Goal: Task Accomplishment & Management: Complete application form

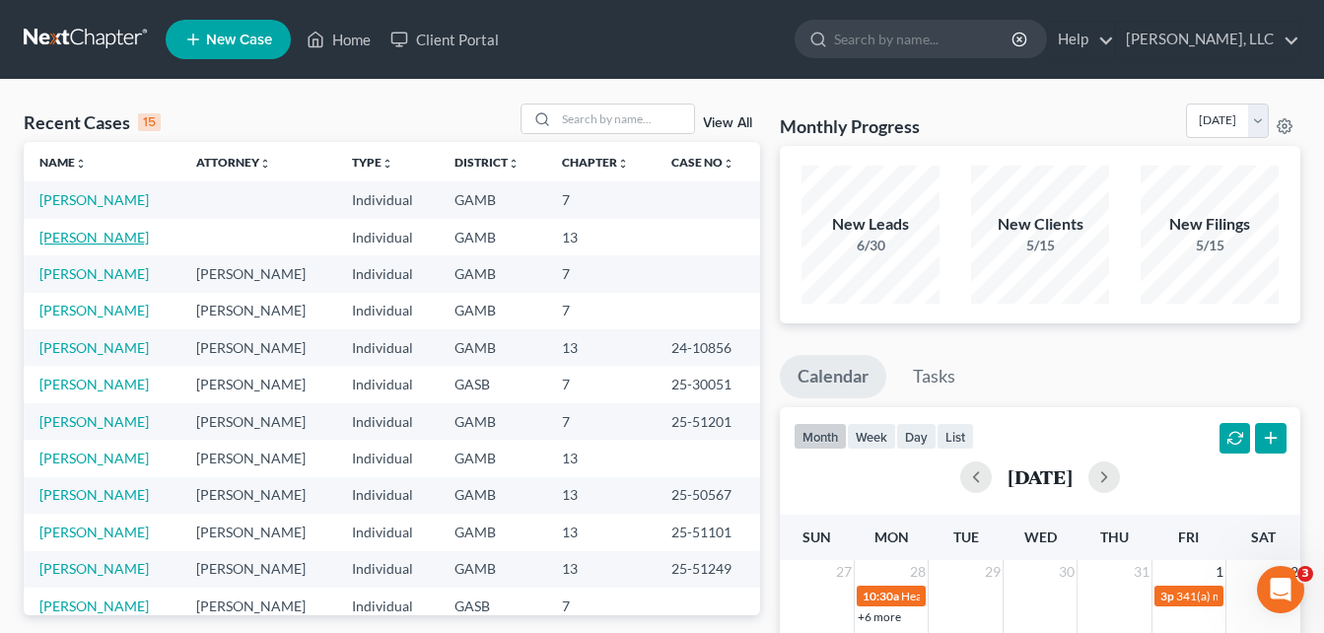
click at [109, 238] on link "[PERSON_NAME]" at bounding box center [93, 237] width 109 height 17
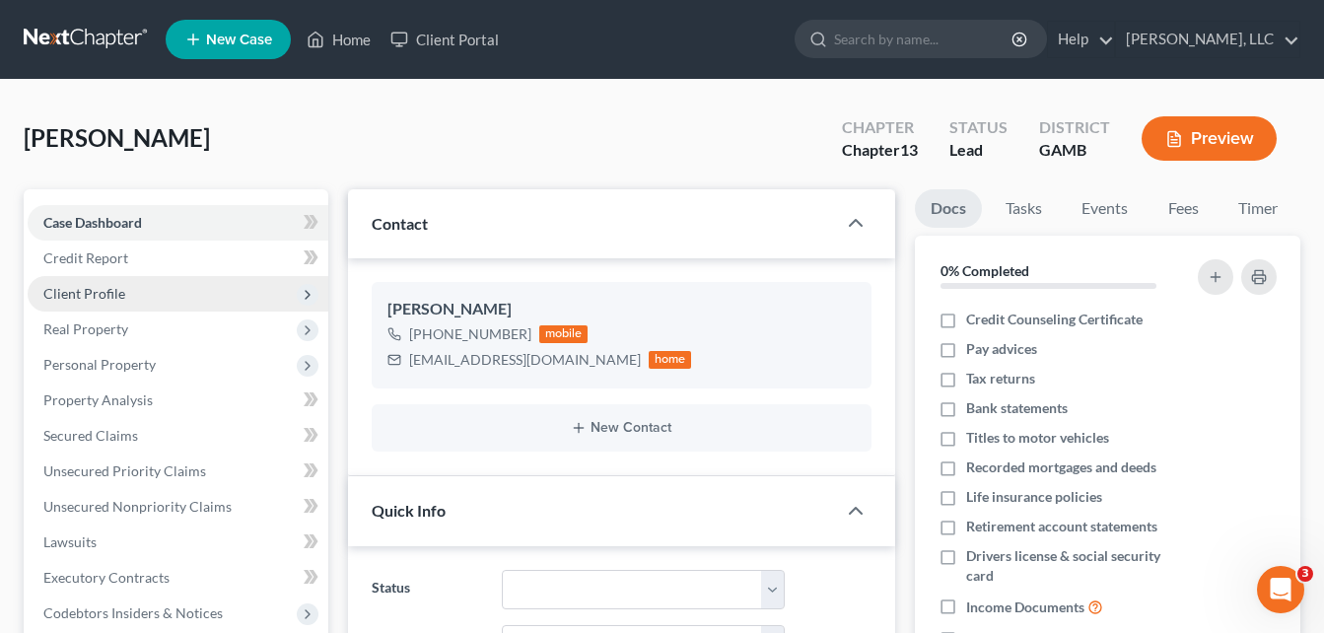
click at [123, 298] on span "Client Profile" at bounding box center [178, 293] width 301 height 35
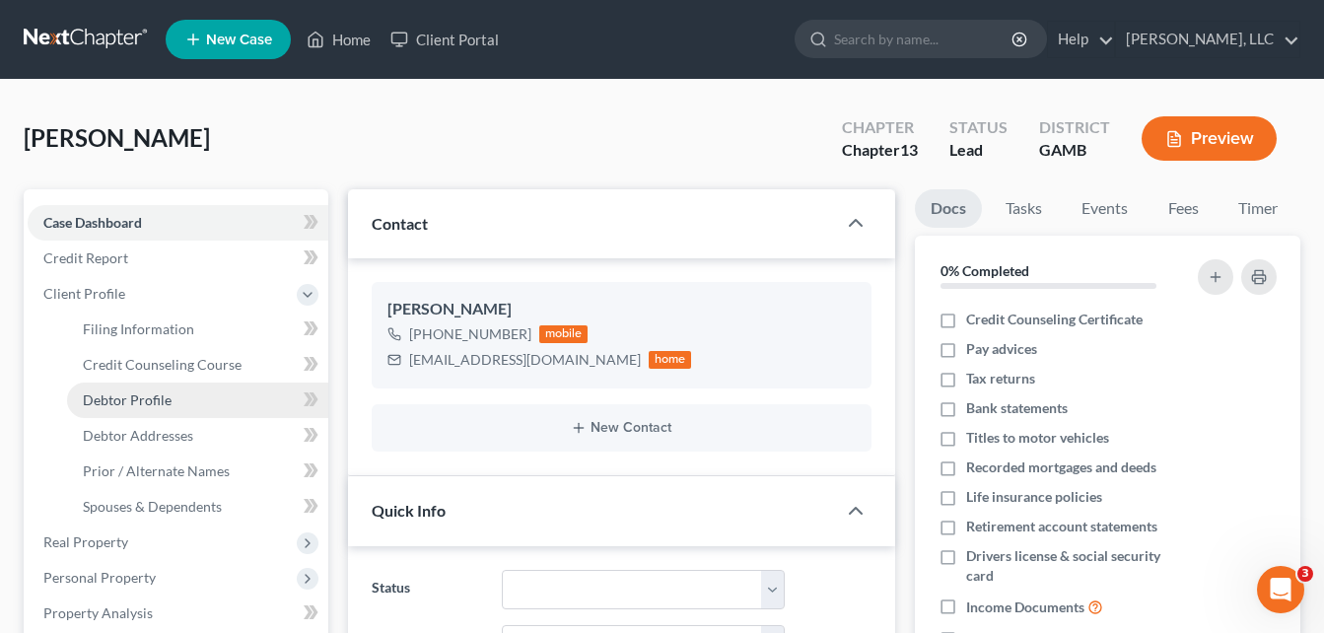
click at [135, 401] on span "Debtor Profile" at bounding box center [127, 399] width 89 height 17
select select "0"
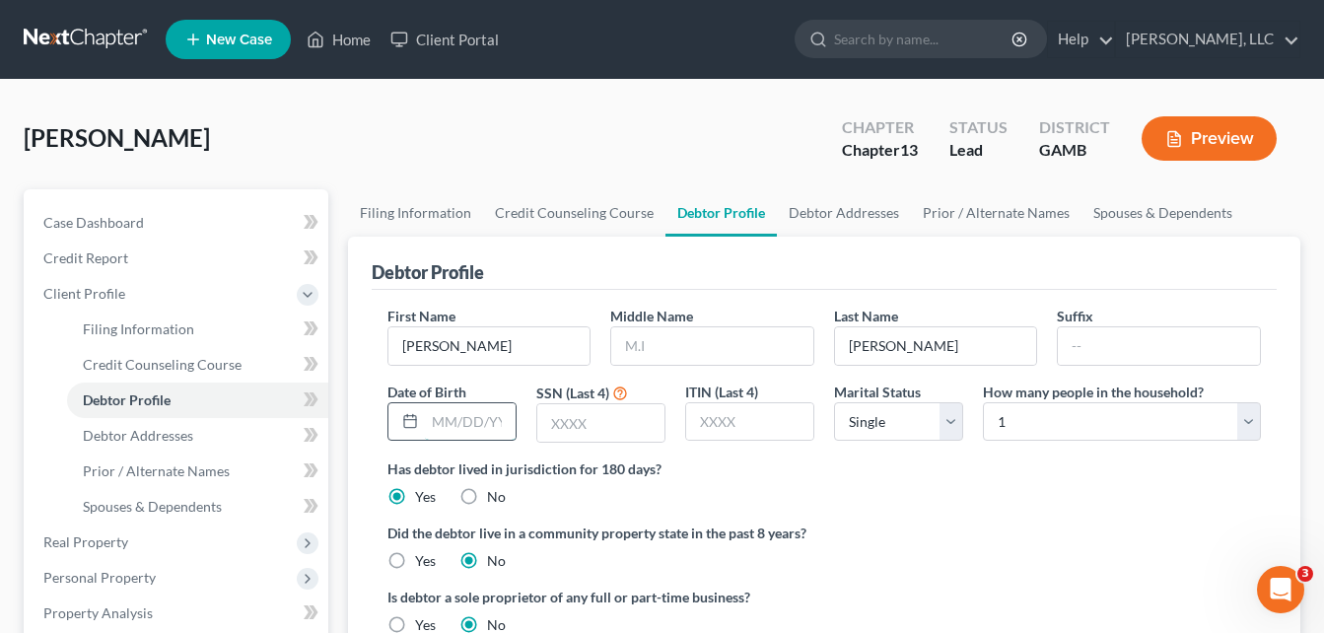
click at [464, 419] on input "text" at bounding box center [470, 421] width 91 height 37
type input "[DATE]"
click at [567, 419] on input "text" at bounding box center [600, 422] width 127 height 37
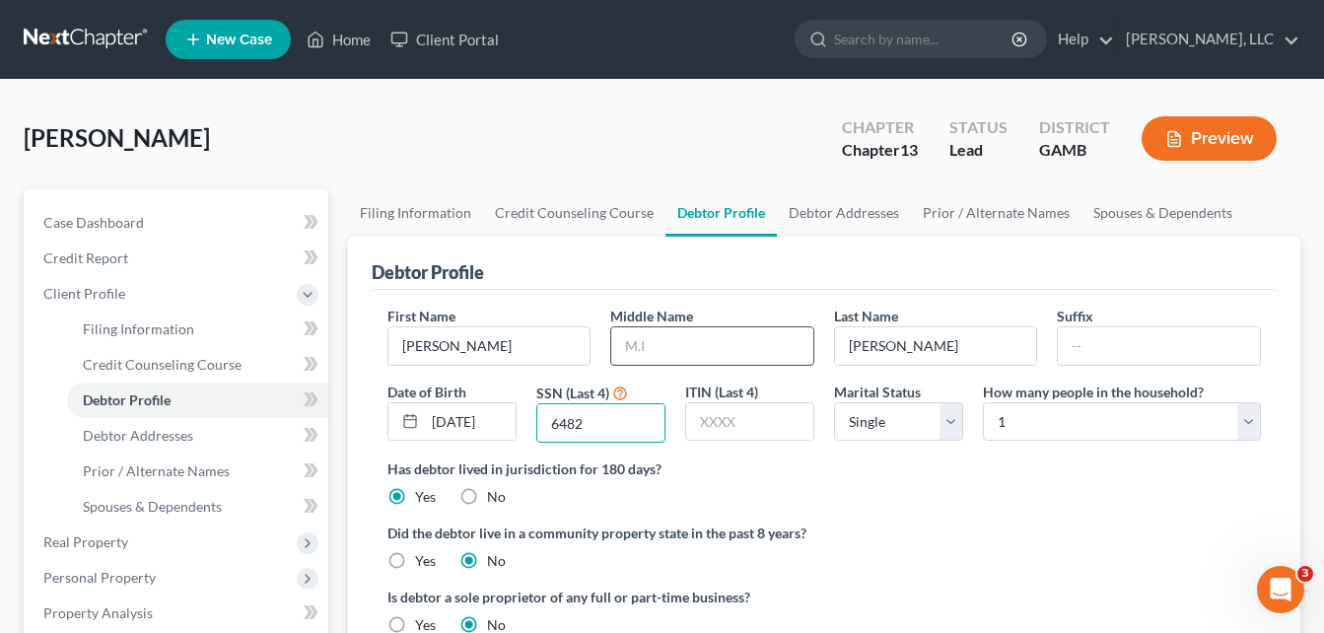
type input "6482"
click at [667, 345] on input "text" at bounding box center [712, 345] width 202 height 37
type input "[PERSON_NAME]"
click at [816, 214] on link "Debtor Addresses" at bounding box center [844, 212] width 134 height 47
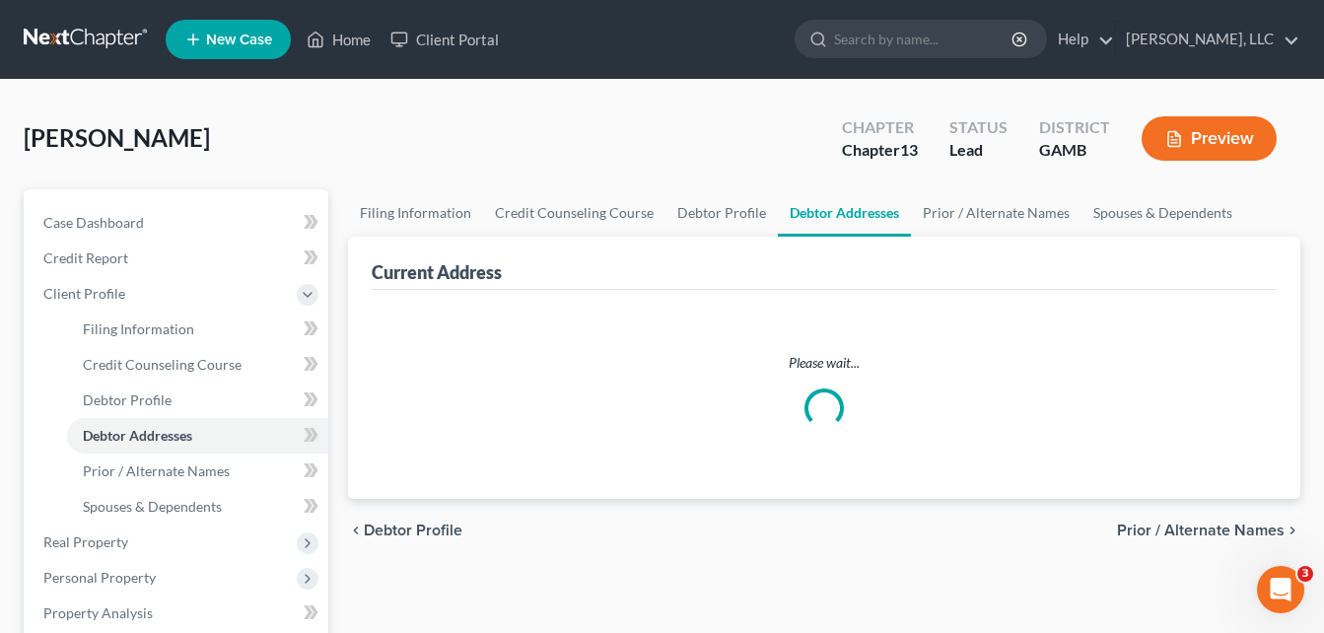
select select "0"
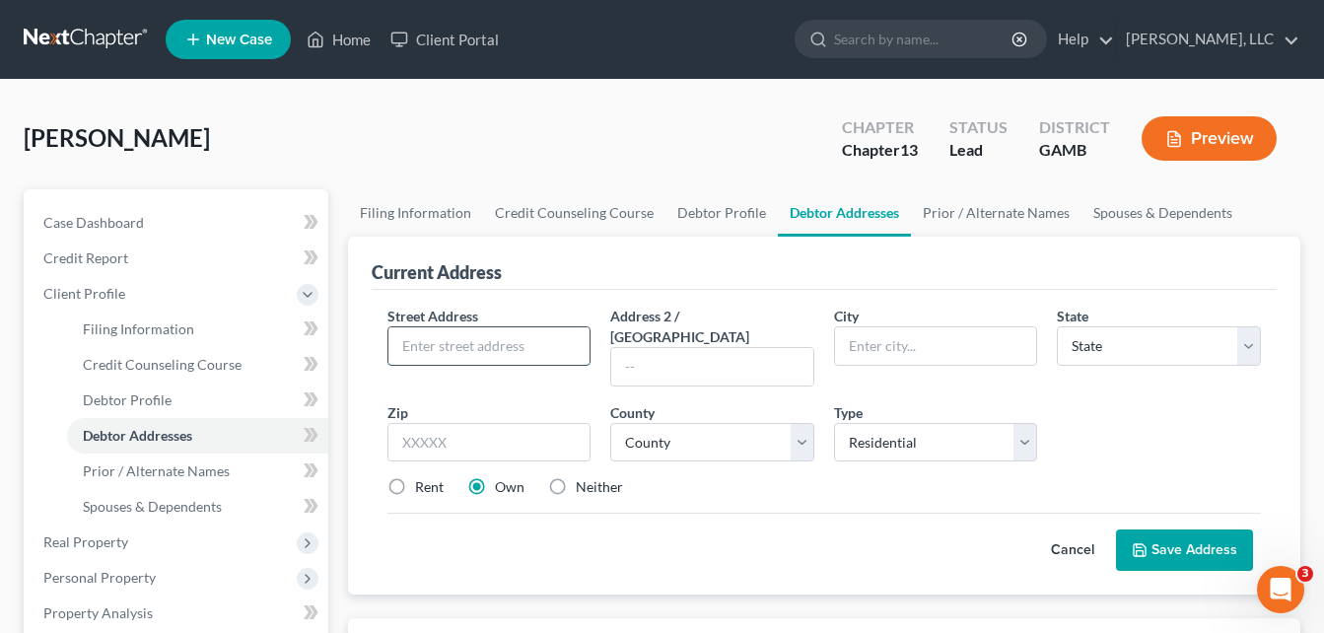
click at [488, 350] on input "text" at bounding box center [489, 345] width 202 height 37
type input "[STREET_ADDRESS]"
type input "31210"
type input "Macon"
select select "10"
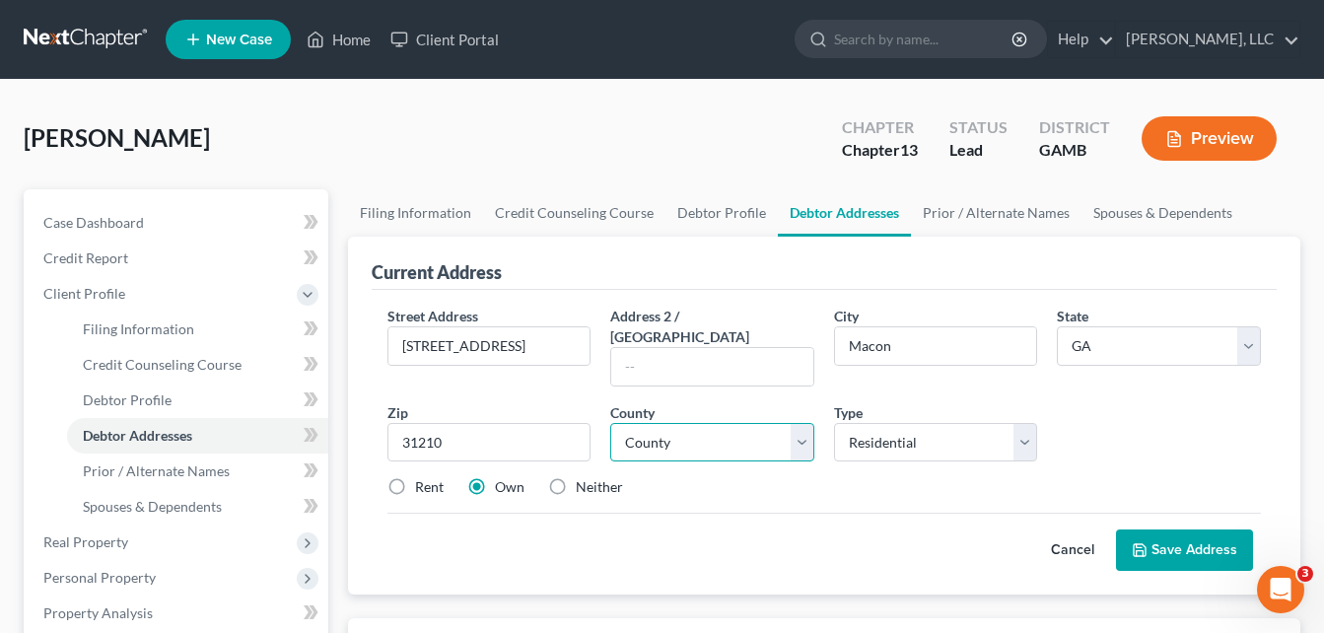
click at [629, 423] on select "County [GEOGRAPHIC_DATA] [GEOGRAPHIC_DATA] [GEOGRAPHIC_DATA] [GEOGRAPHIC_DATA] …" at bounding box center [712, 442] width 204 height 39
select select "10"
click at [629, 423] on select "County [GEOGRAPHIC_DATA] [GEOGRAPHIC_DATA] [GEOGRAPHIC_DATA] [GEOGRAPHIC_DATA] …" at bounding box center [712, 442] width 204 height 39
click at [721, 479] on div "Street Address * [STREET_ADDRESS] * Macon State * State [US_STATE] AK AR AZ CA …" at bounding box center [824, 410] width 893 height 208
click at [1206, 531] on button "Save Address" at bounding box center [1184, 549] width 137 height 41
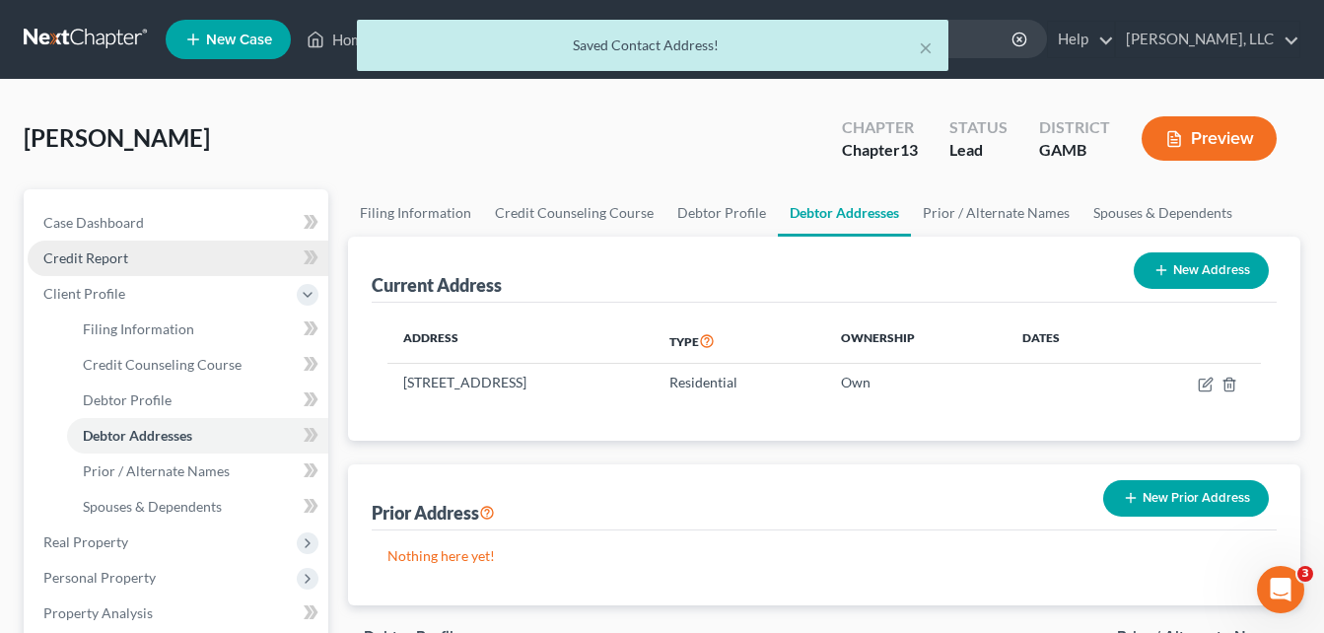
click at [97, 256] on span "Credit Report" at bounding box center [85, 257] width 85 height 17
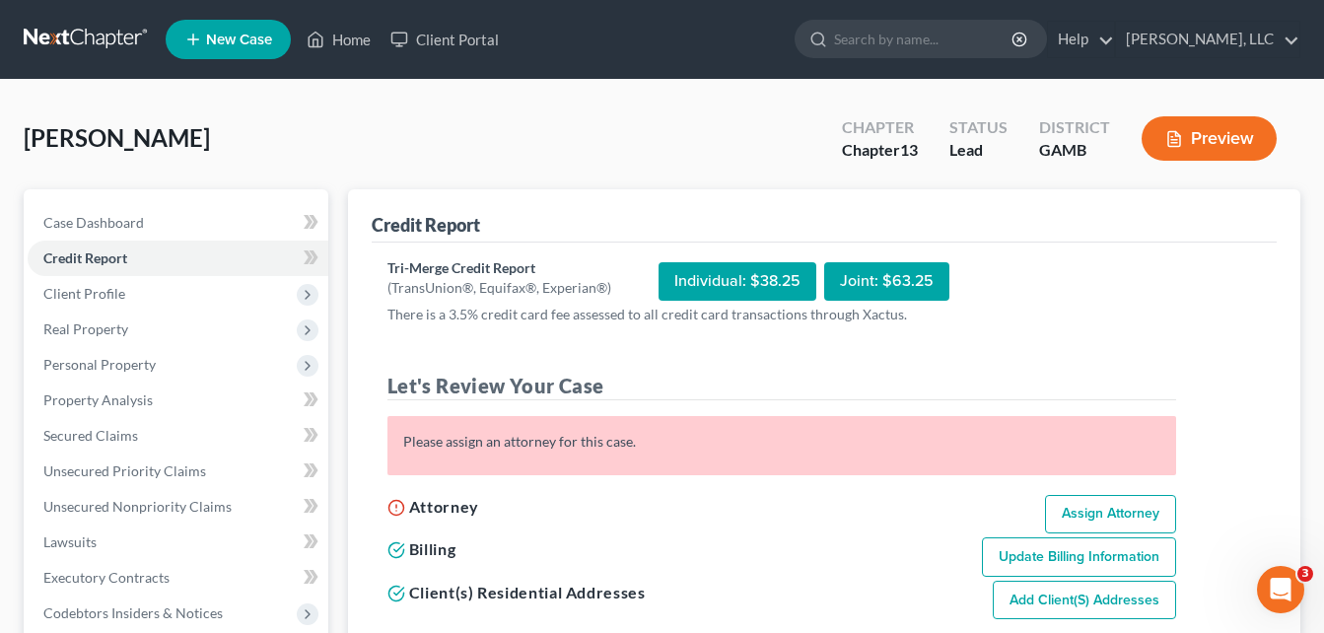
click at [1100, 515] on link "Assign Attorney" at bounding box center [1110, 514] width 131 height 39
select select "1"
select select "0"
select select "3"
select select "18"
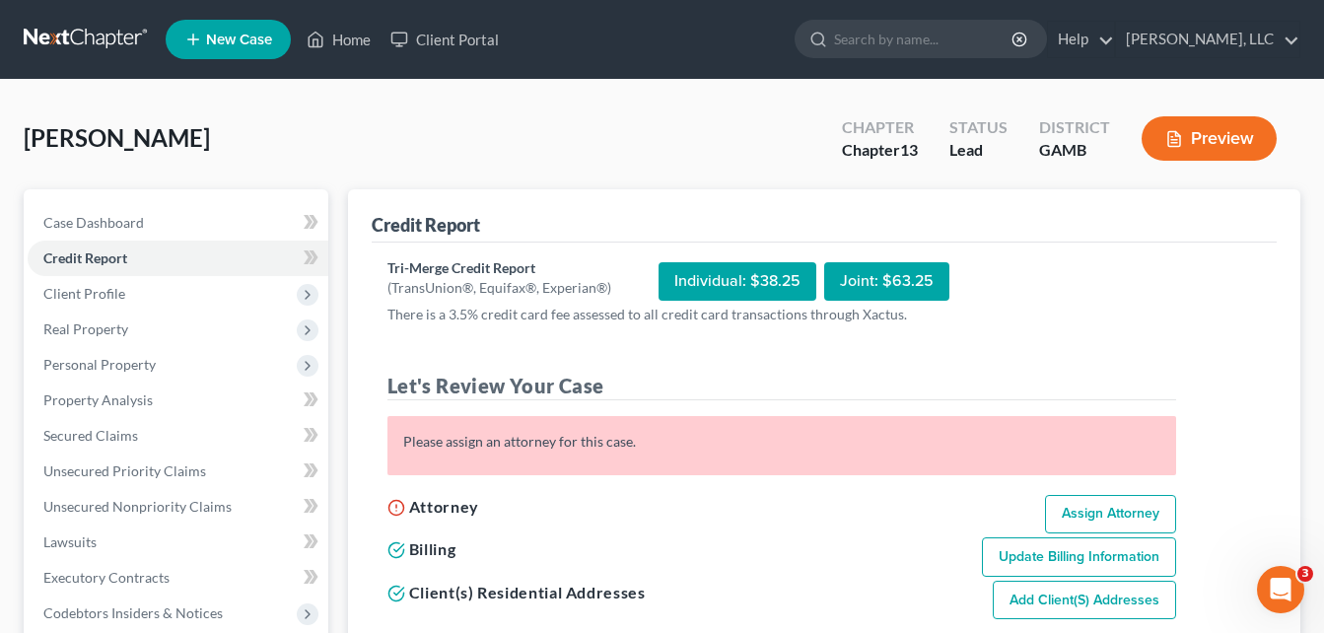
select select "10"
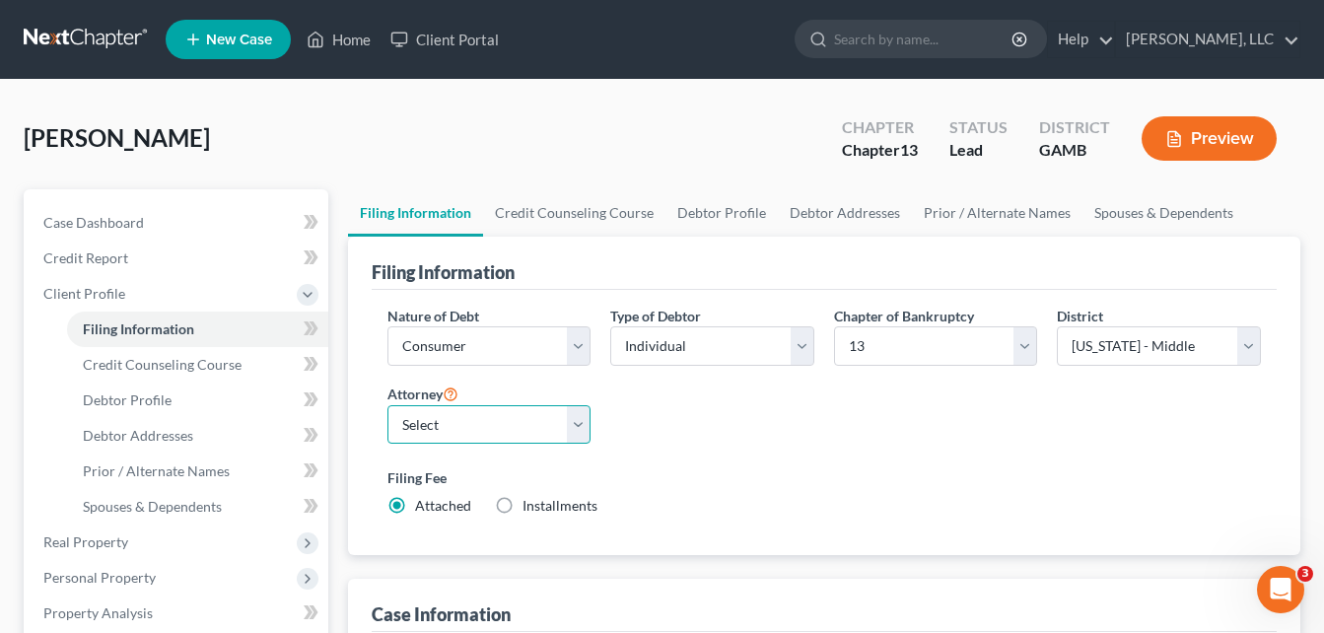
click at [573, 429] on select "Select [PERSON_NAME]" at bounding box center [489, 424] width 204 height 39
select select "0"
click at [387, 405] on select "Select [PERSON_NAME]" at bounding box center [489, 424] width 204 height 39
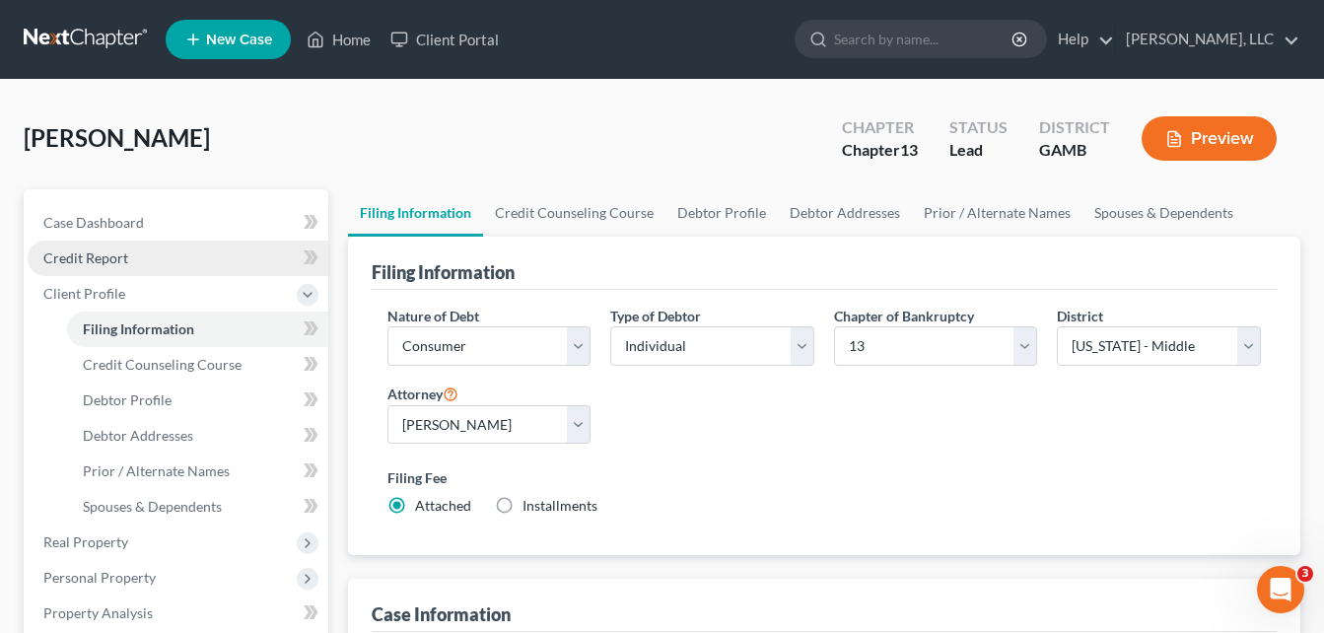
click at [118, 250] on span "Credit Report" at bounding box center [85, 257] width 85 height 17
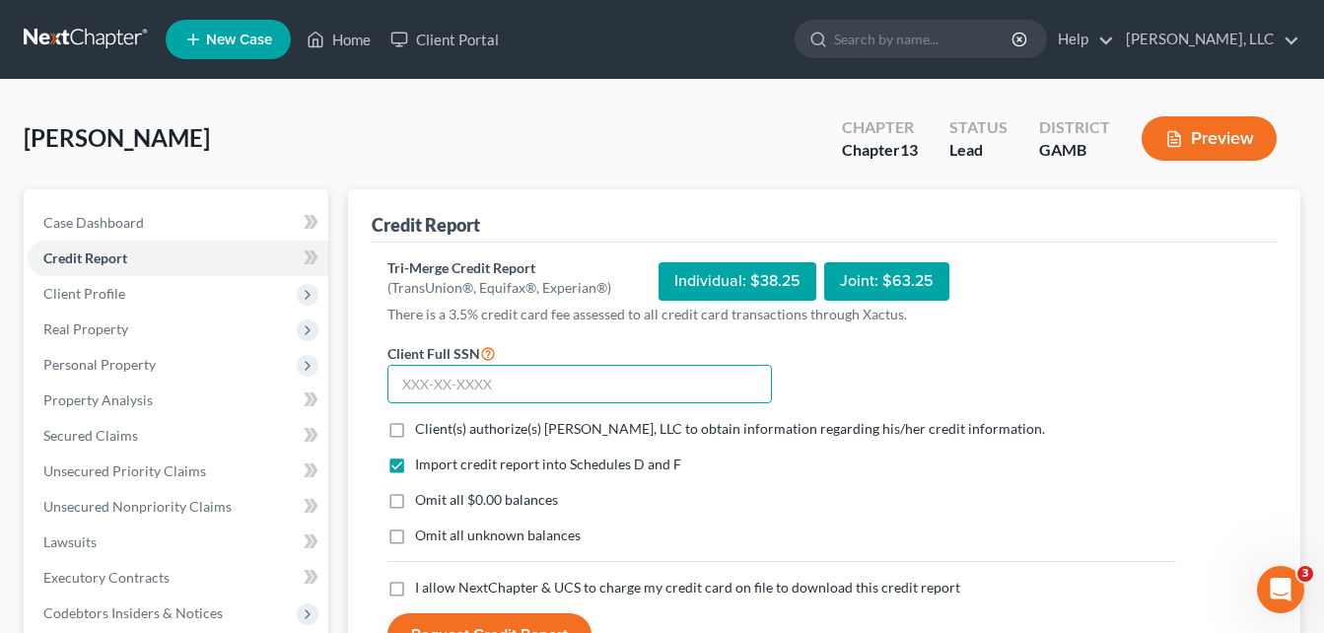
click at [519, 387] on input "text" at bounding box center [579, 384] width 385 height 39
click at [426, 394] on input "131-50-6482" at bounding box center [579, 384] width 385 height 39
type input "131-50-6482"
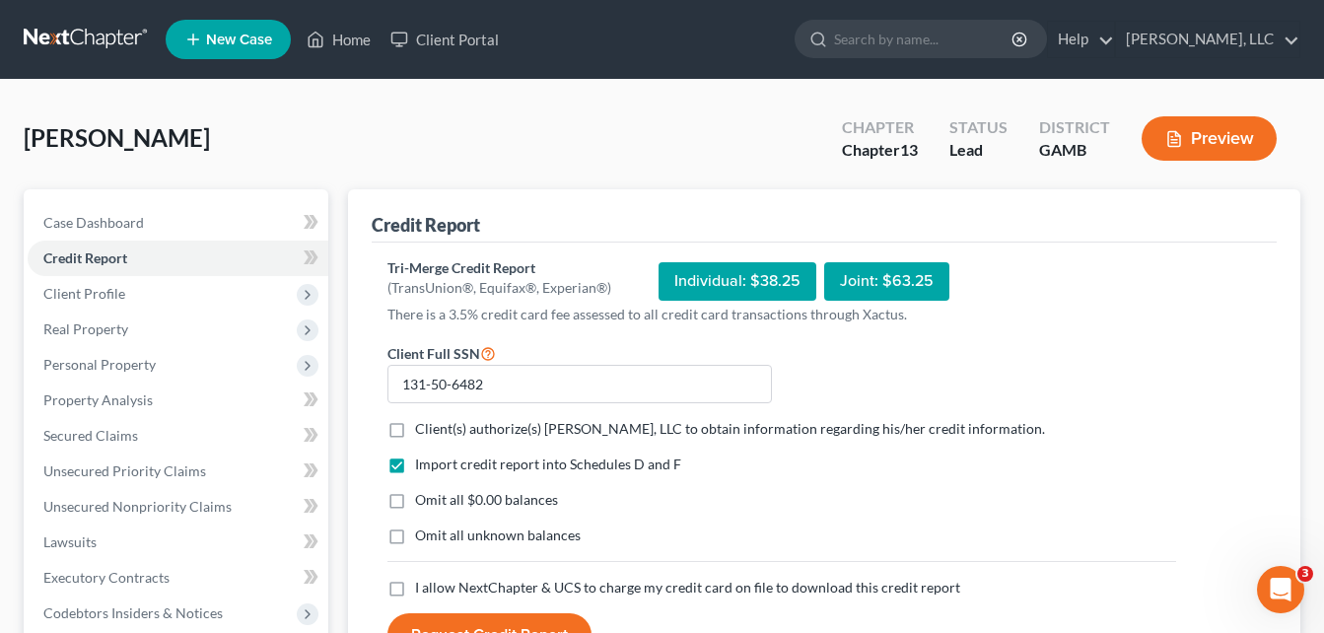
click at [415, 431] on label "Client(s) authorize(s) [PERSON_NAME], LLC to obtain information regarding his/h…" at bounding box center [730, 429] width 630 height 20
click at [423, 431] on input "Client(s) authorize(s) [PERSON_NAME], LLC to obtain information regarding his/h…" at bounding box center [429, 425] width 13 height 13
checkbox input "true"
click at [415, 502] on label "Omit all $0.00 balances" at bounding box center [486, 500] width 143 height 20
click at [423, 502] on input "Omit all $0.00 balances" at bounding box center [429, 496] width 13 height 13
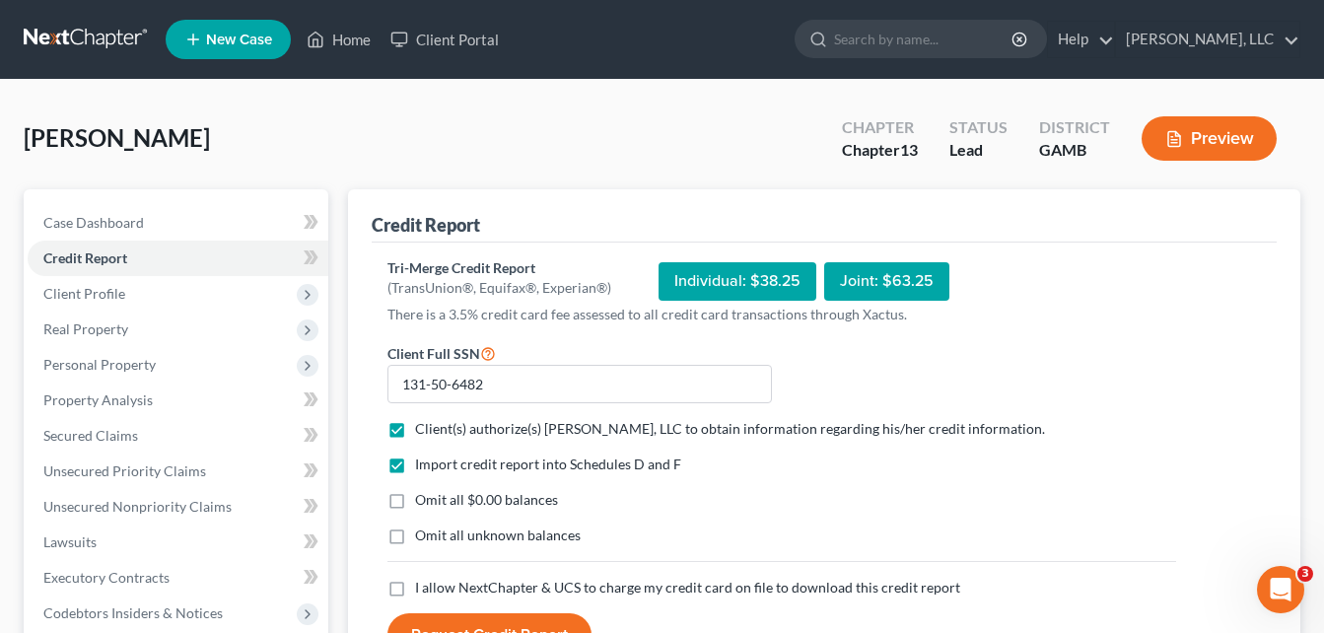
checkbox input "true"
click at [415, 534] on label "Omit all unknown balances" at bounding box center [498, 536] width 166 height 20
click at [423, 534] on input "Omit all unknown balances" at bounding box center [429, 532] width 13 height 13
checkbox input "true"
click at [415, 591] on label "I allow NextChapter & UCS to charge my credit card on file to download this cre…" at bounding box center [687, 588] width 545 height 20
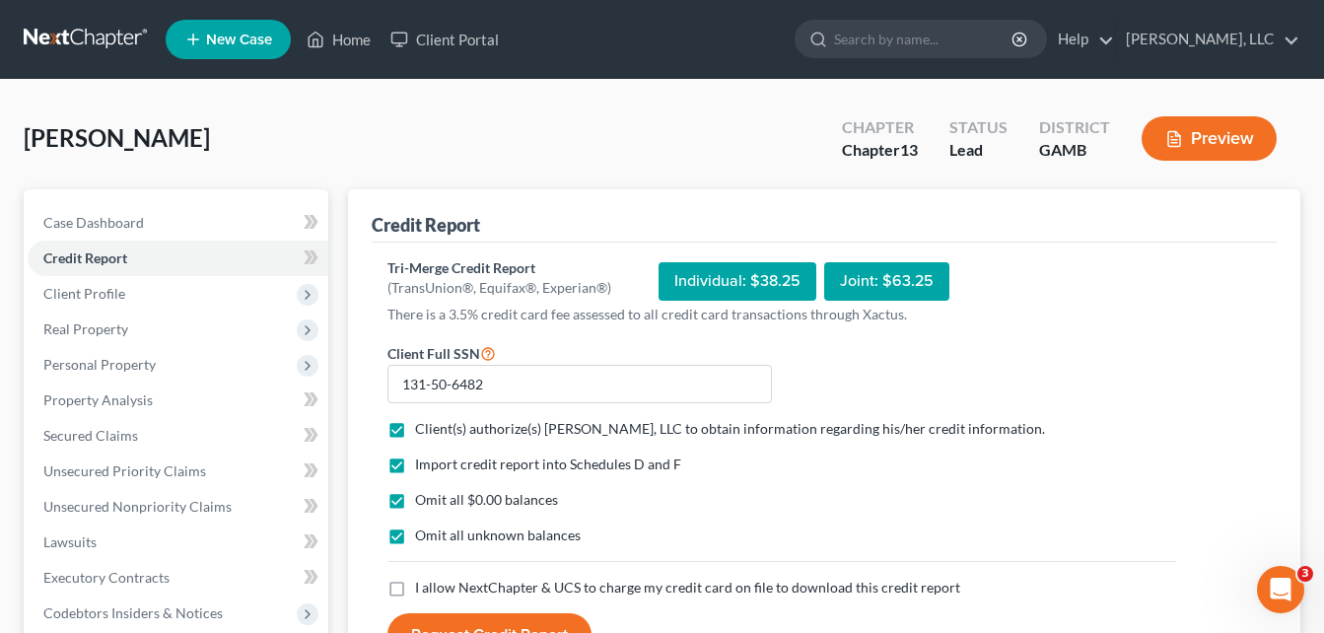
click at [423, 591] on input "I allow NextChapter & UCS to charge my credit card on file to download this cre…" at bounding box center [429, 584] width 13 height 13
checkbox input "true"
click at [431, 623] on button "Request Credit Report" at bounding box center [489, 634] width 204 height 43
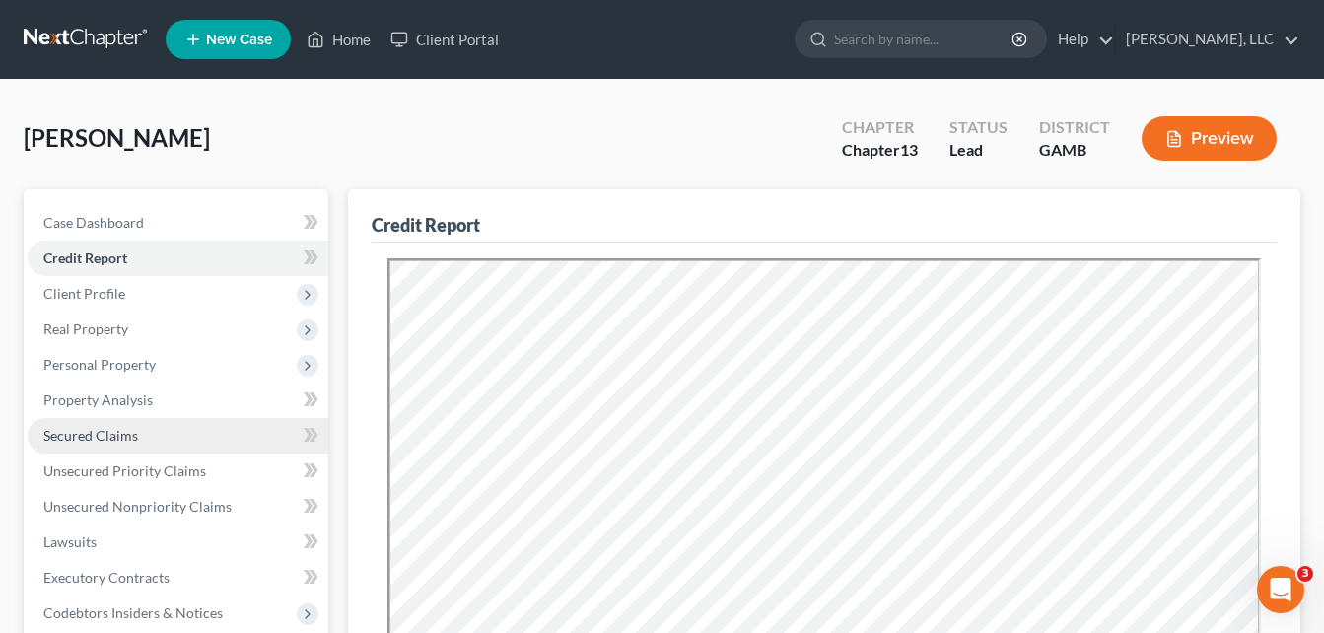
click at [82, 435] on span "Secured Claims" at bounding box center [90, 435] width 95 height 17
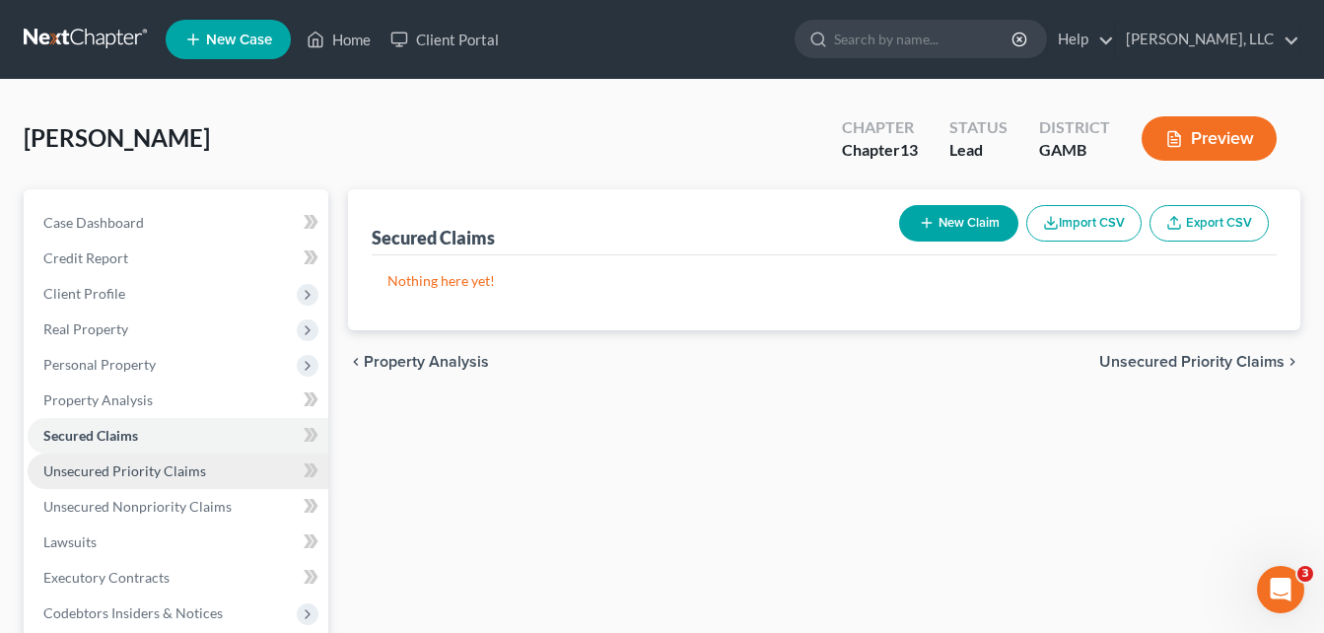
click at [113, 473] on span "Unsecured Priority Claims" at bounding box center [124, 470] width 163 height 17
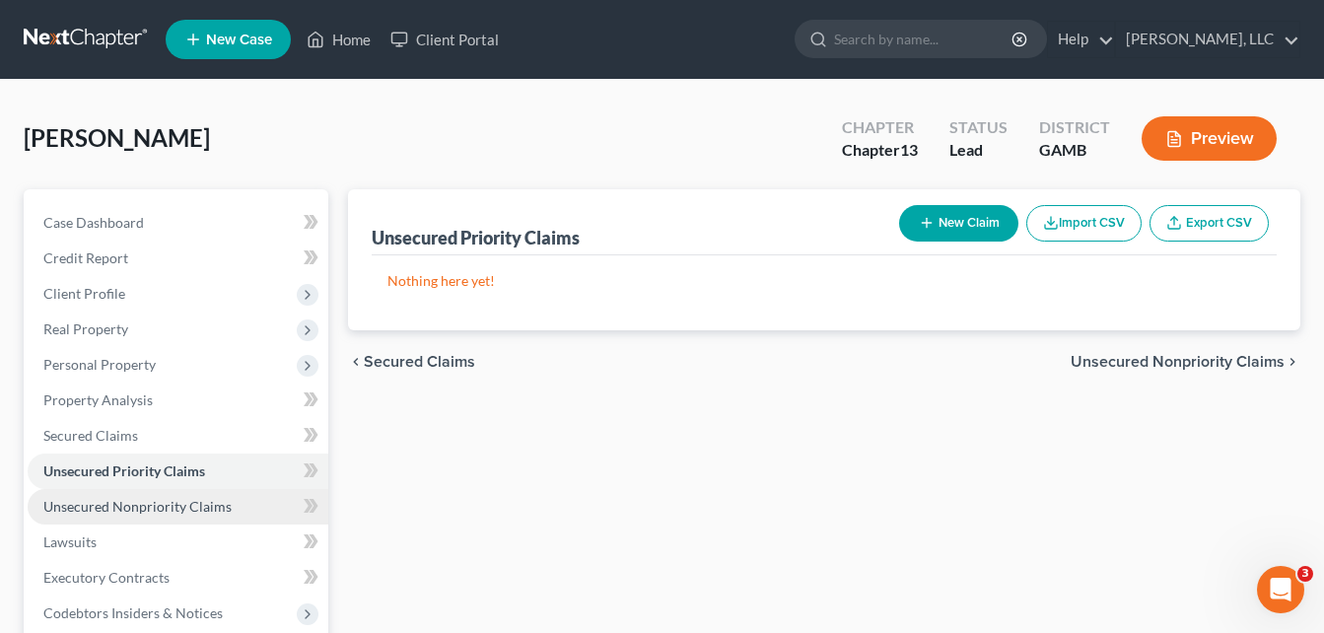
click at [126, 503] on span "Unsecured Nonpriority Claims" at bounding box center [137, 506] width 188 height 17
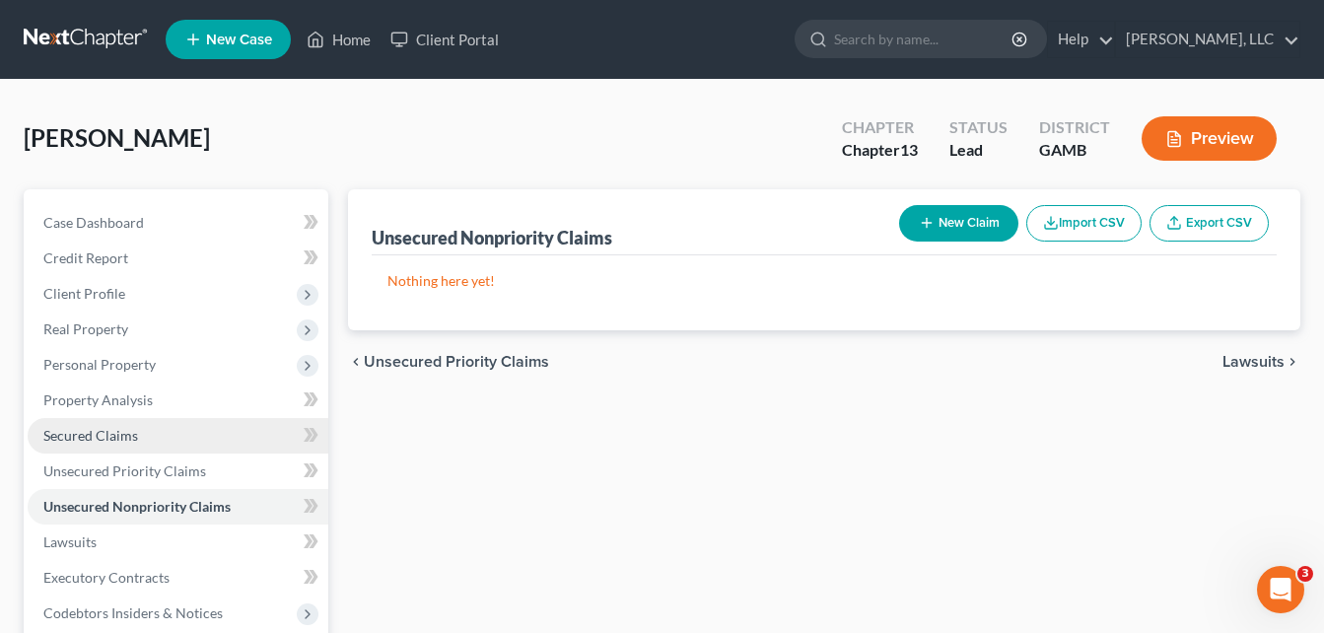
click at [73, 418] on link "Secured Claims" at bounding box center [178, 435] width 301 height 35
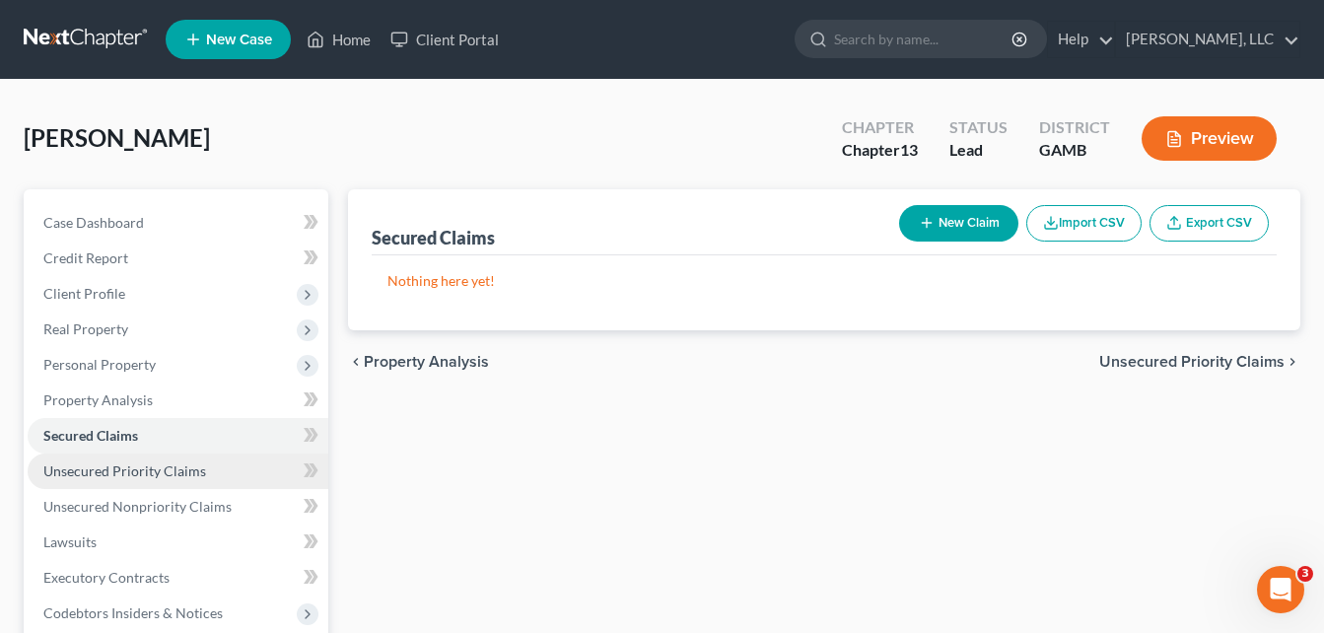
click at [111, 482] on link "Unsecured Priority Claims" at bounding box center [178, 471] width 301 height 35
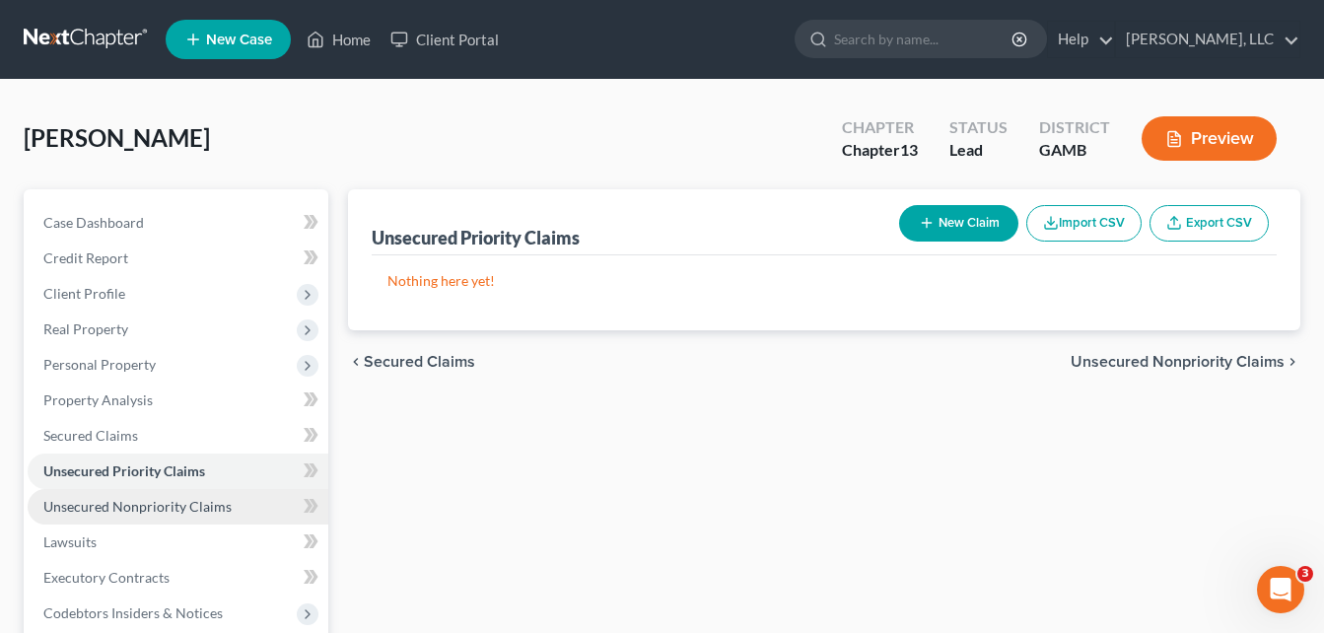
click at [118, 498] on span "Unsecured Nonpriority Claims" at bounding box center [137, 506] width 188 height 17
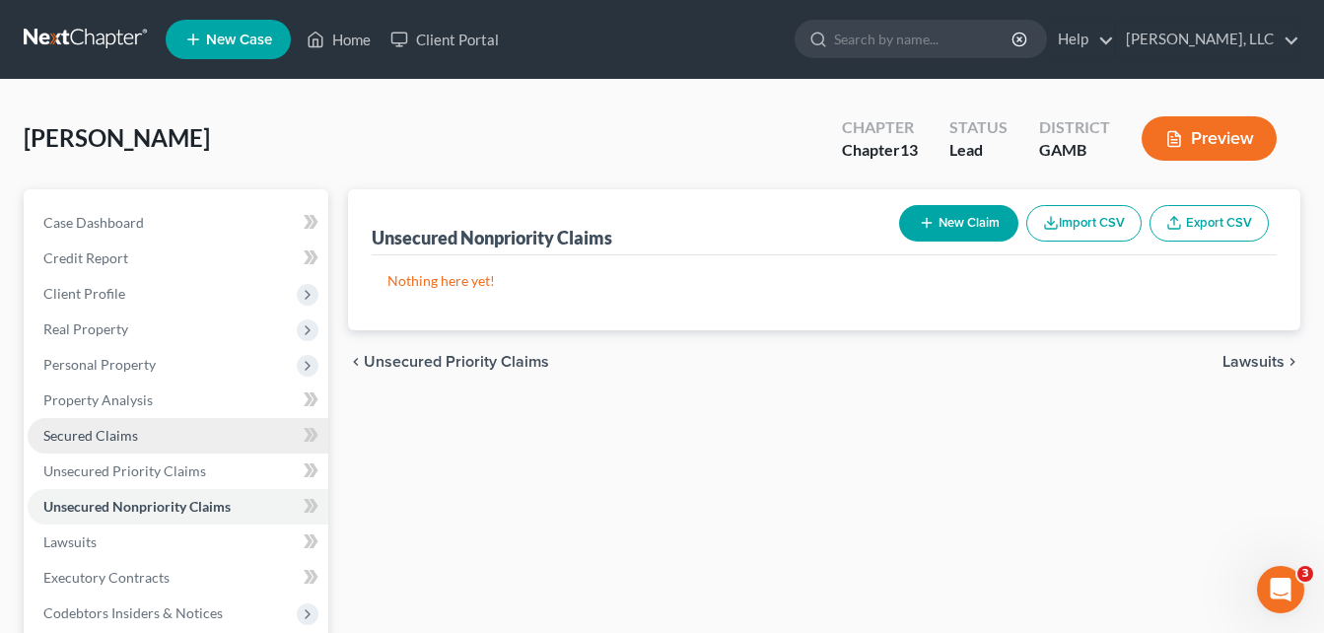
click at [105, 442] on span "Secured Claims" at bounding box center [90, 435] width 95 height 17
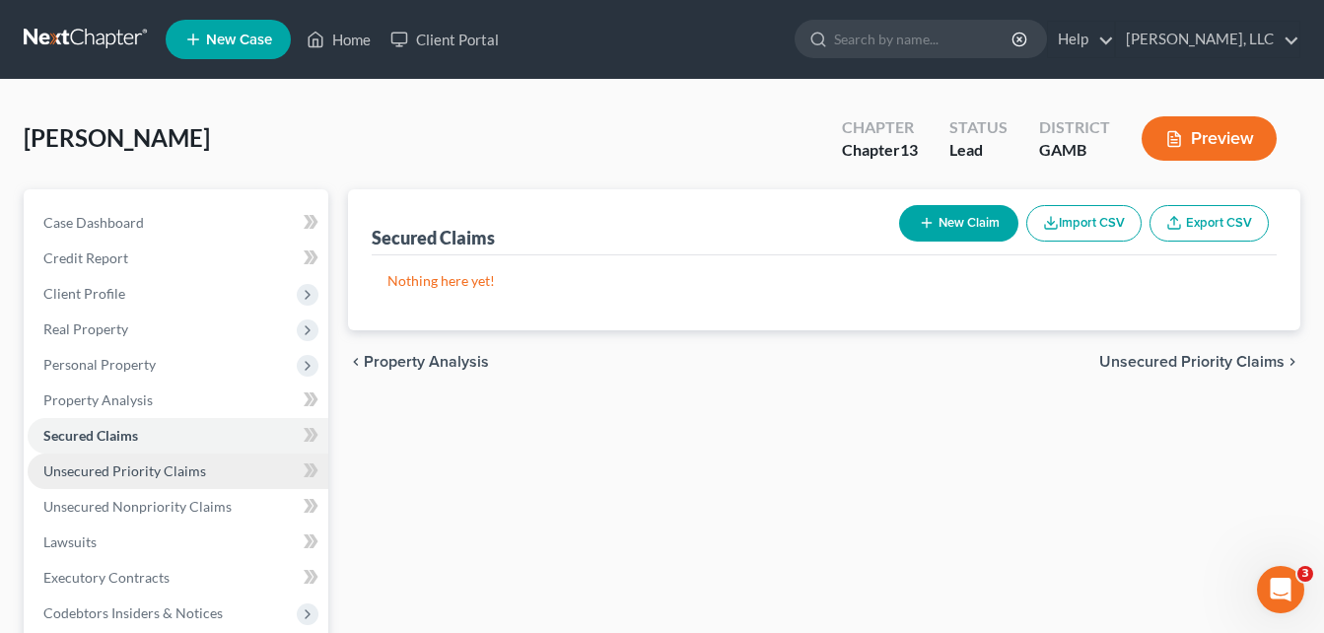
click at [125, 473] on span "Unsecured Priority Claims" at bounding box center [124, 470] width 163 height 17
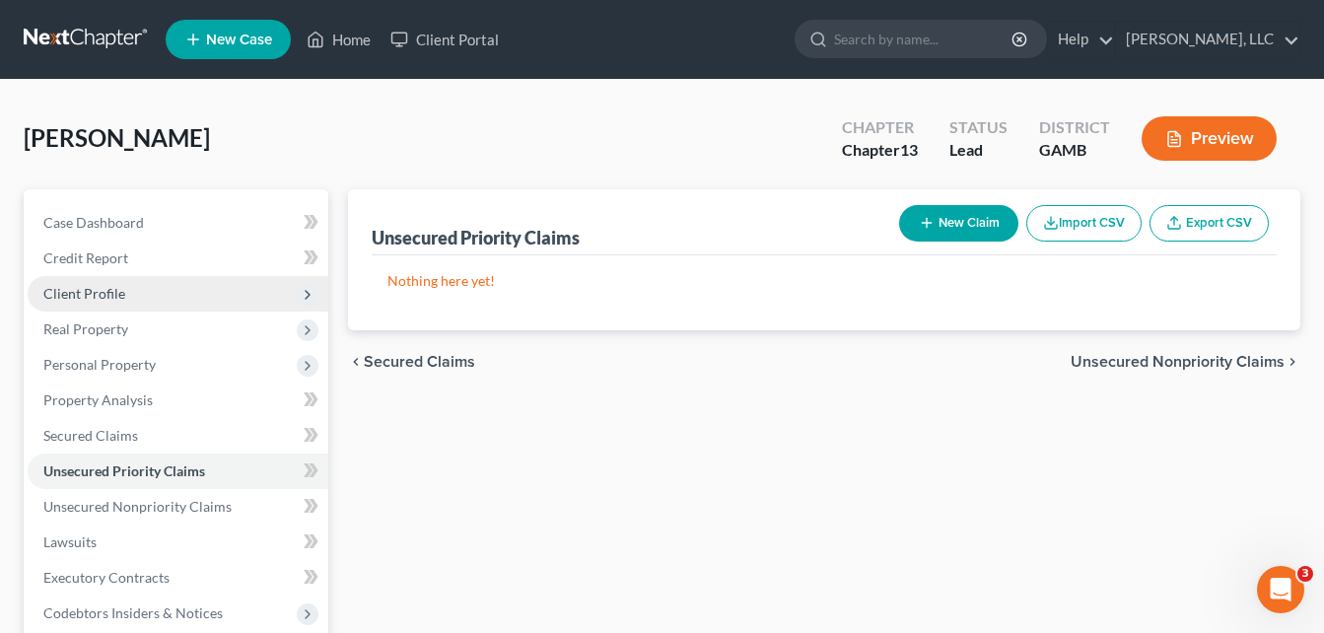
click at [99, 285] on span "Client Profile" at bounding box center [84, 293] width 82 height 17
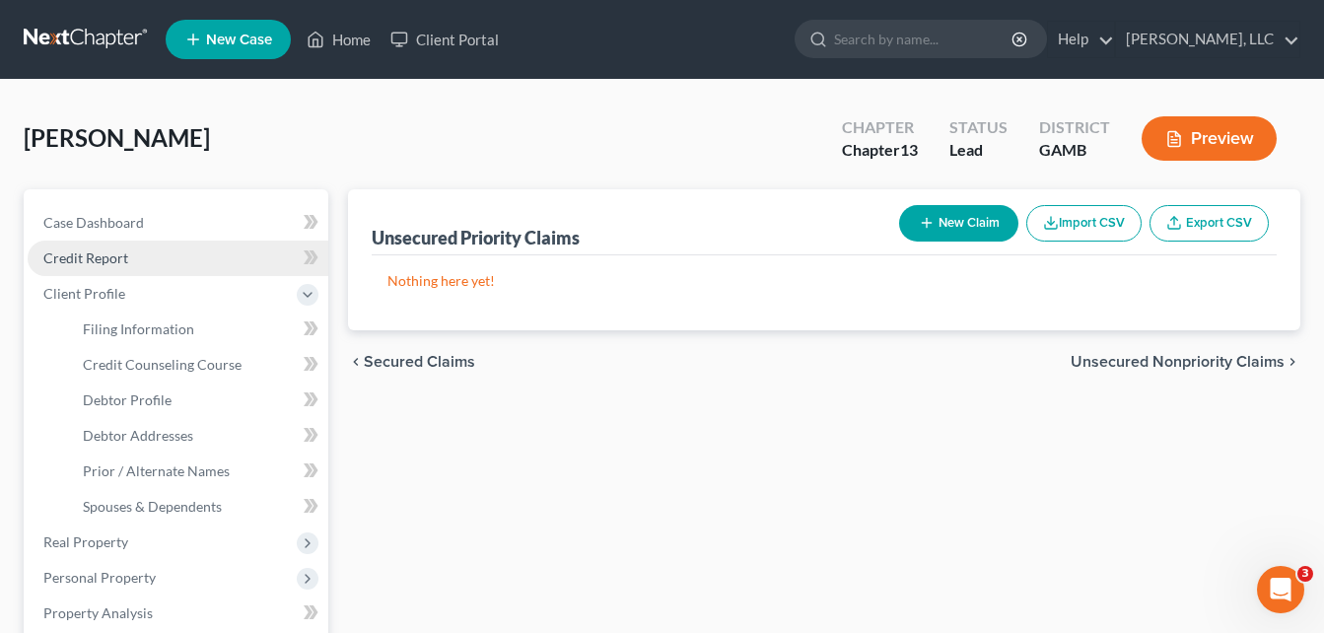
click at [100, 261] on span "Credit Report" at bounding box center [85, 257] width 85 height 17
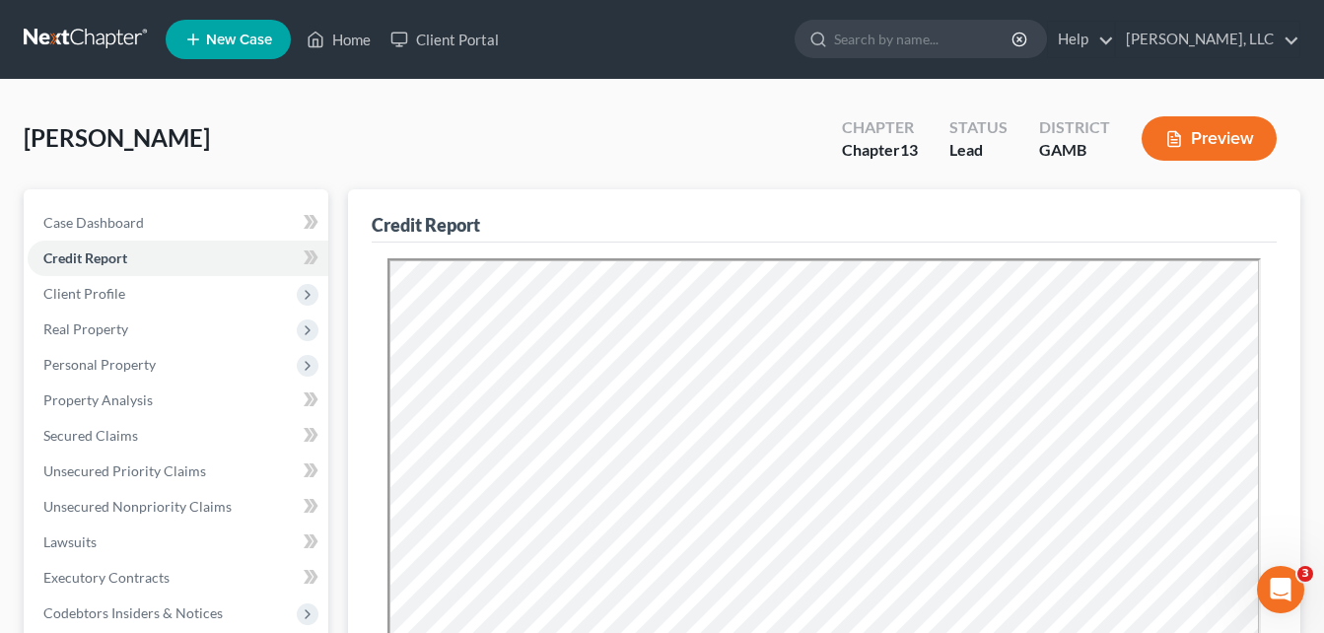
click at [371, 135] on div "[PERSON_NAME] Upgraded Chapter Chapter 13 Status Lead District [GEOGRAPHIC_DATA…" at bounding box center [662, 147] width 1277 height 86
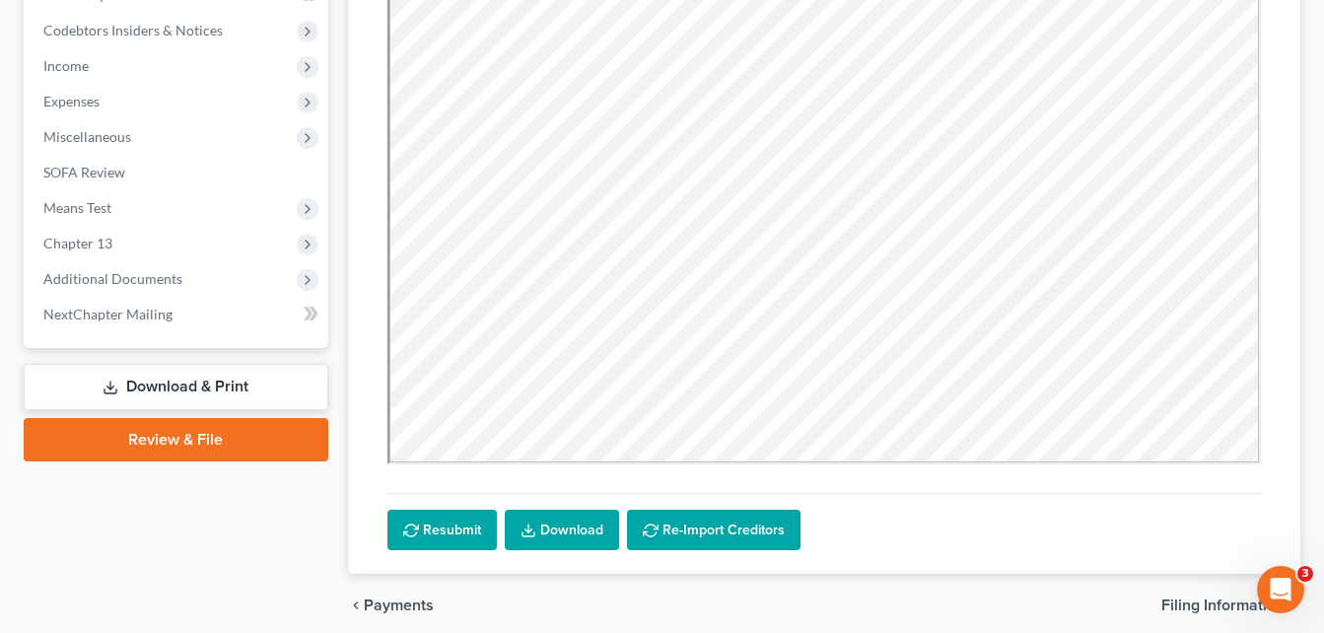
scroll to position [543, 0]
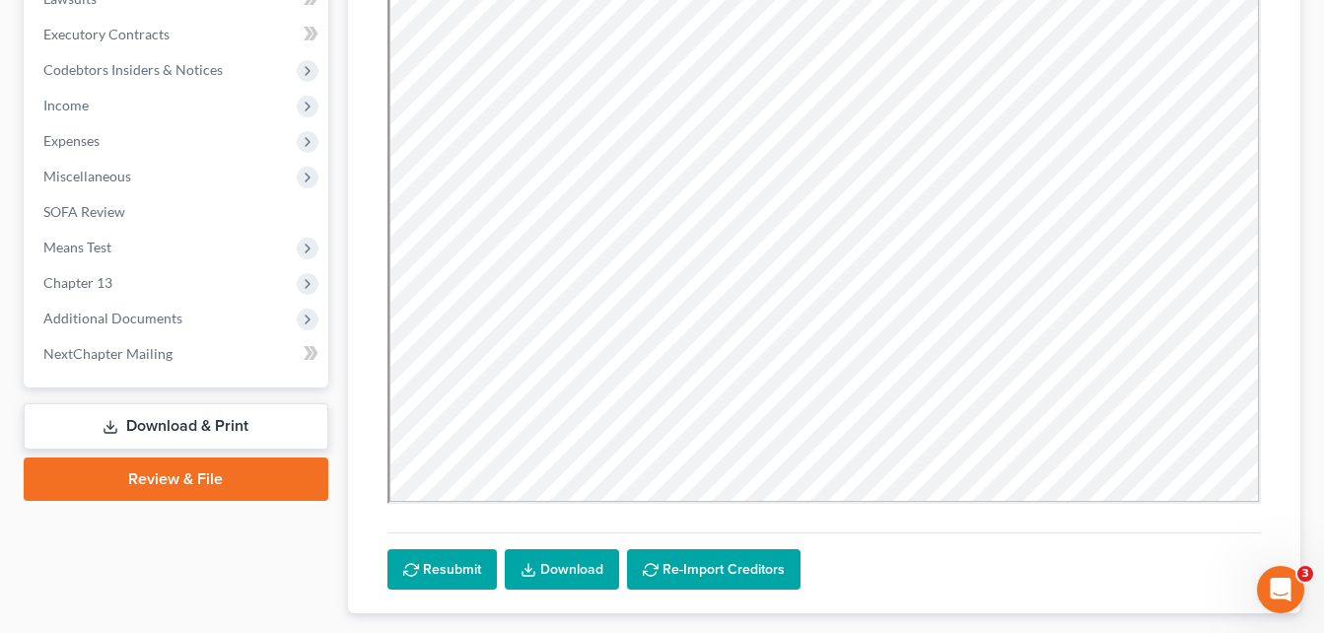
click at [1260, 496] on iframe at bounding box center [824, 109] width 874 height 789
click at [1260, 55] on iframe at bounding box center [824, 109] width 874 height 789
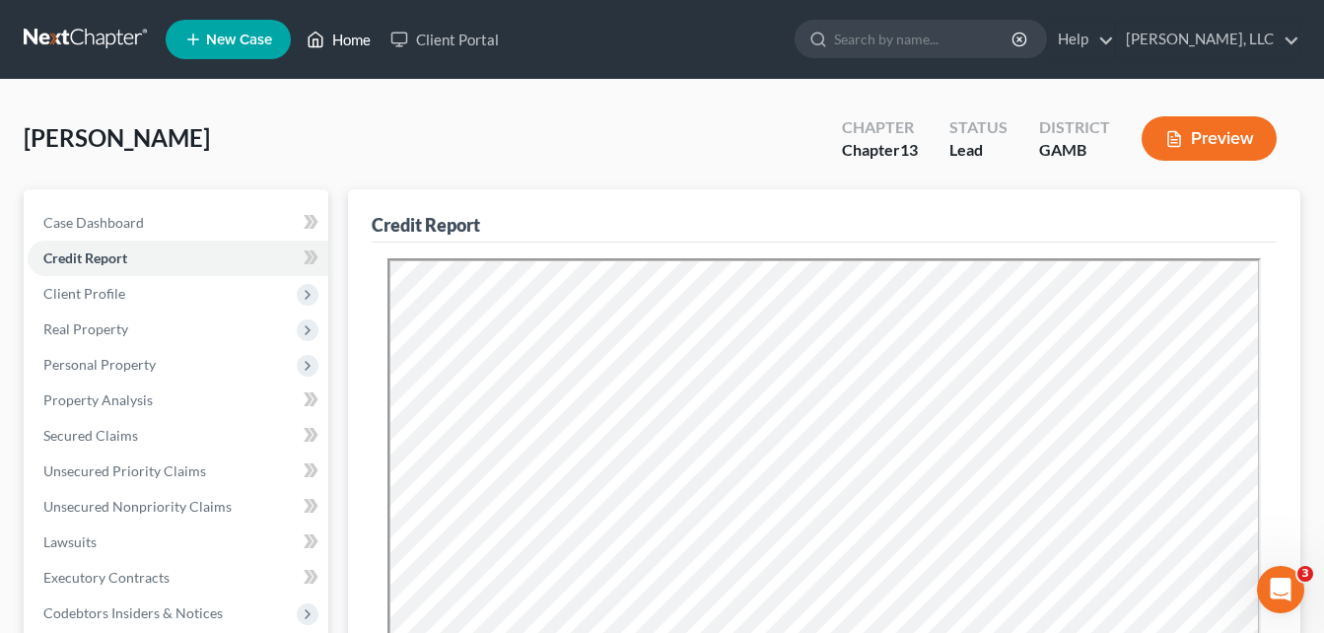
click at [347, 47] on link "Home" at bounding box center [339, 39] width 84 height 35
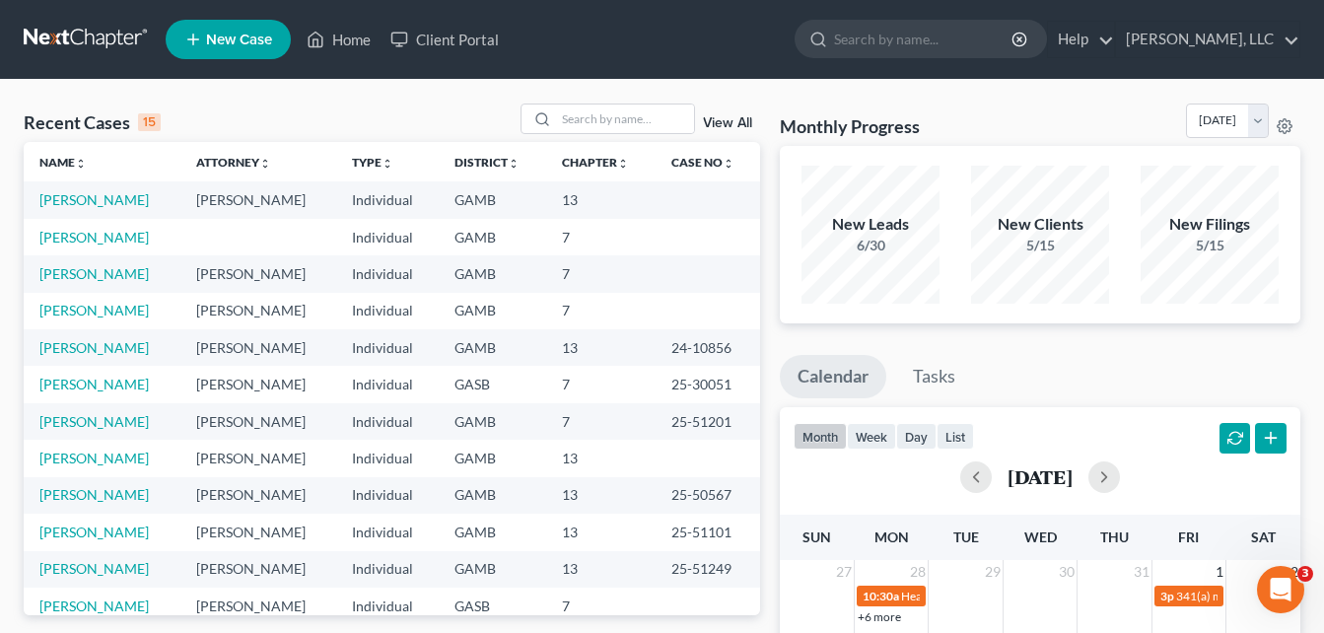
click at [755, 73] on nav "Home New Case Client Portal [PERSON_NAME], LLC [EMAIL_ADDRESS][DOMAIN_NAME] My …" at bounding box center [662, 39] width 1324 height 79
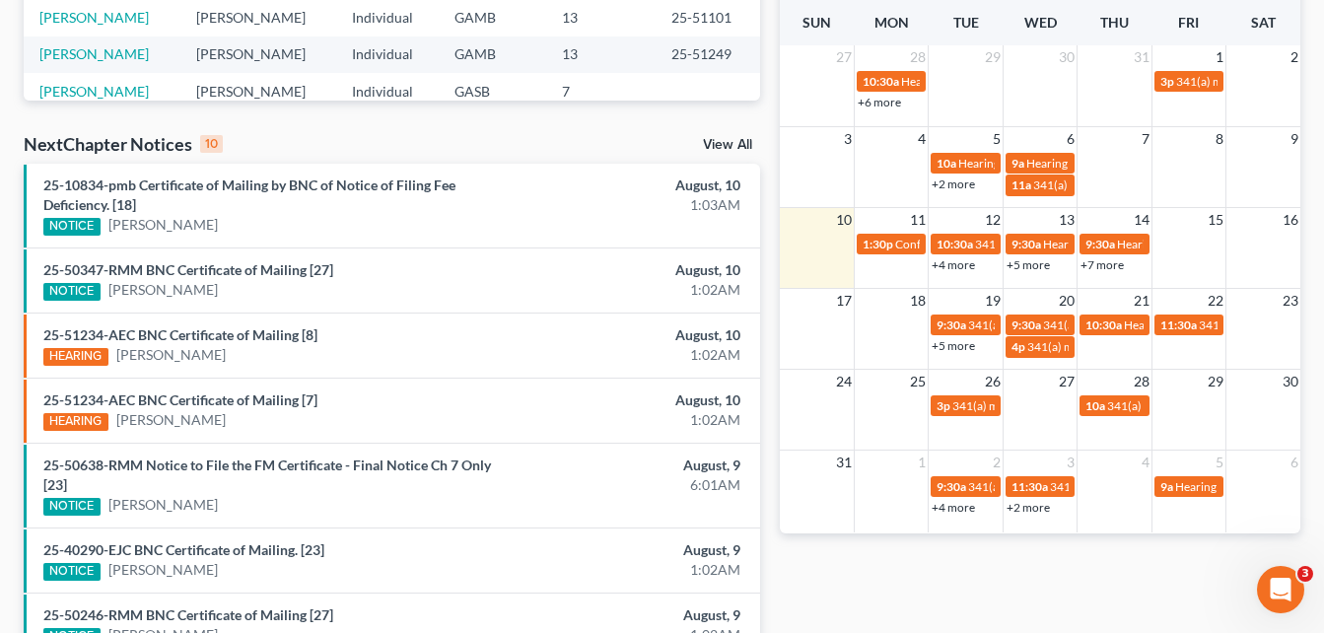
scroll to position [513, 0]
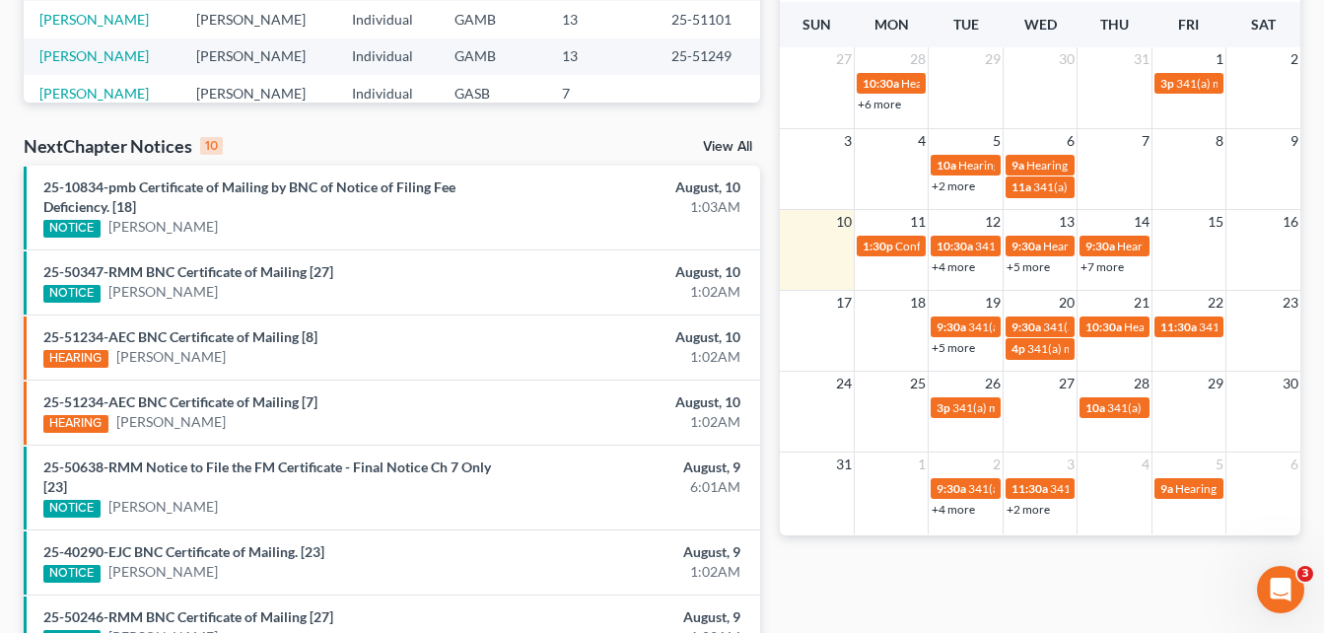
click at [946, 271] on link "+4 more" at bounding box center [953, 266] width 43 height 15
click at [950, 266] on link "+4 more" at bounding box center [953, 266] width 43 height 15
click at [773, 212] on div "Monthly Progress Bankruptcy Bankruptcy August 2025 July 2025 June 2025 May 2025…" at bounding box center [1040, 239] width 540 height 1296
click at [1109, 269] on link "+7 more" at bounding box center [1102, 266] width 43 height 15
